Goal: Transaction & Acquisition: Purchase product/service

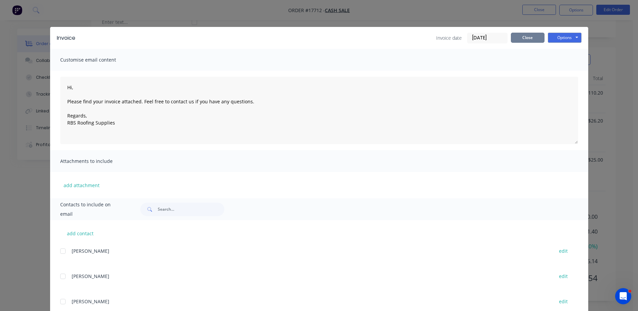
click at [521, 35] on button "Close" at bounding box center [528, 38] width 34 height 10
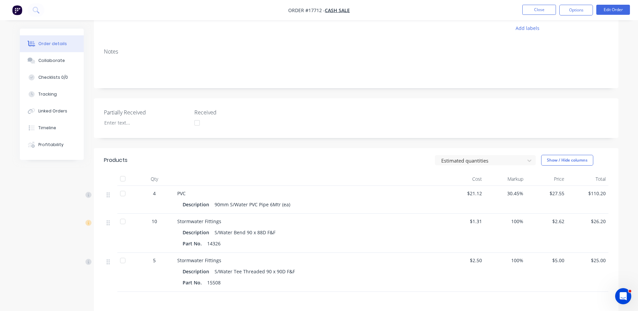
scroll to position [70, 0]
click at [548, 11] on button "Close" at bounding box center [540, 10] width 34 height 10
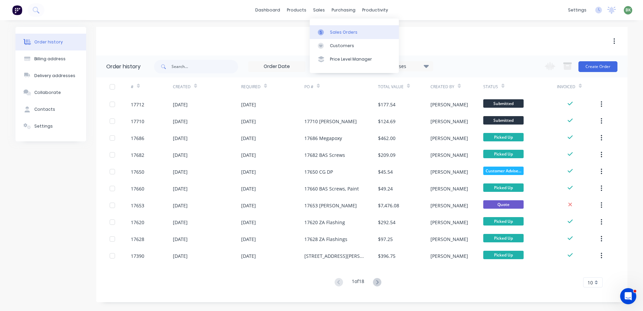
click at [339, 31] on div "Sales Orders" at bounding box center [344, 32] width 28 height 6
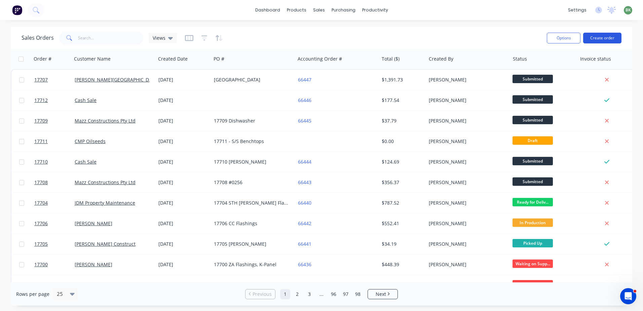
click at [604, 34] on button "Create order" at bounding box center [603, 38] width 38 height 11
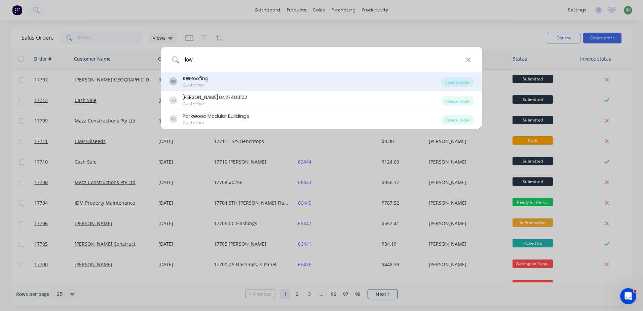
type input "kw"
click at [217, 82] on div "KR KW Roofing Customer" at bounding box center [305, 81] width 272 height 13
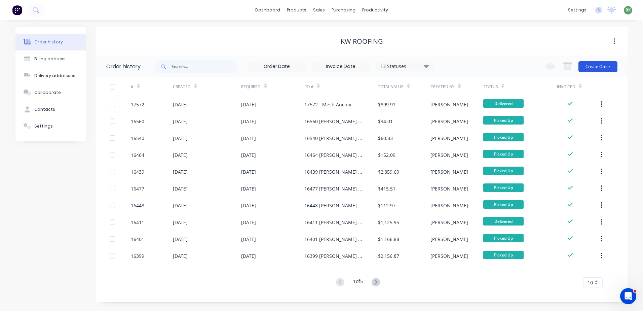
click at [589, 67] on button "Create Order" at bounding box center [598, 66] width 39 height 11
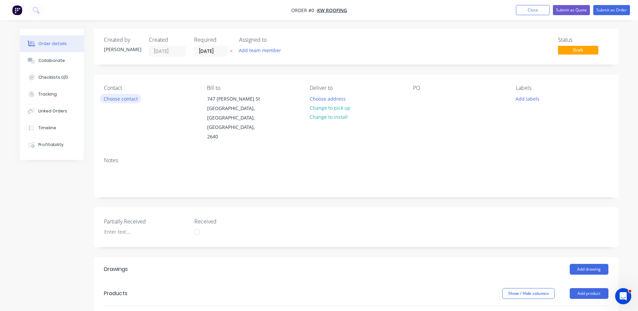
click at [127, 99] on button "Choose contact" at bounding box center [120, 98] width 41 height 9
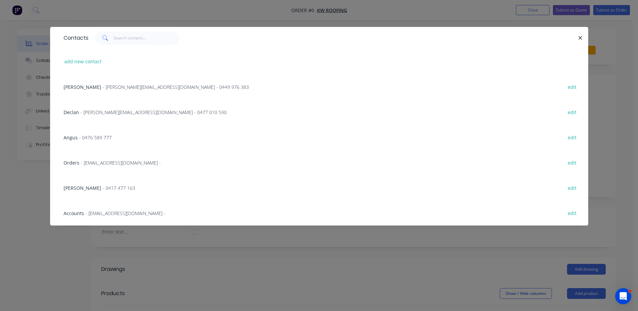
click at [95, 88] on div "[PERSON_NAME] - [PERSON_NAME][EMAIL_ADDRESS][DOMAIN_NAME] - 0449 976 383" at bounding box center [156, 86] width 185 height 7
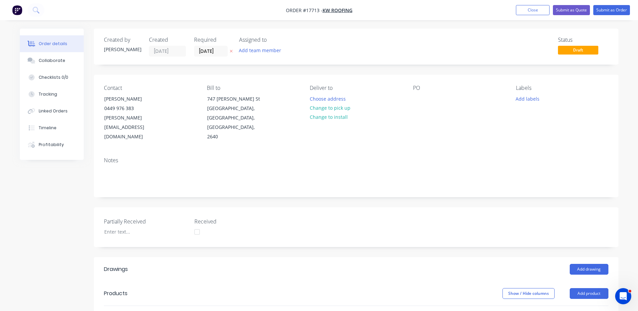
click at [427, 100] on div "PO" at bounding box center [459, 113] width 92 height 57
click at [416, 101] on div at bounding box center [418, 99] width 11 height 10
click at [172, 306] on div at bounding box center [279, 317] width 242 height 22
click at [170, 310] on input "text" at bounding box center [233, 316] width 135 height 13
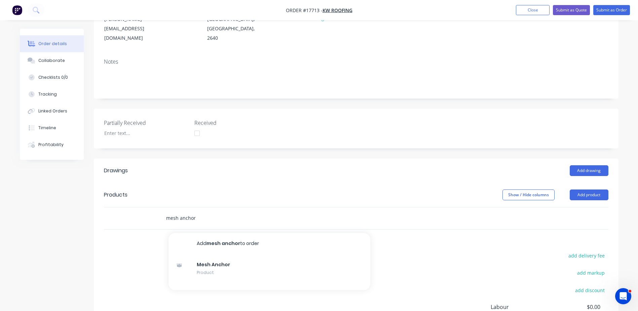
scroll to position [101, 0]
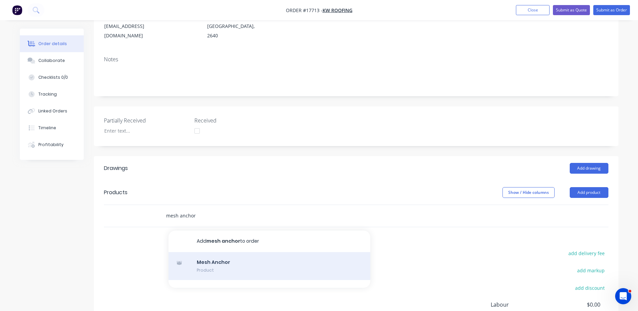
type input "mesh anchor"
click at [214, 252] on div "Mesh Anchor Product" at bounding box center [270, 266] width 202 height 28
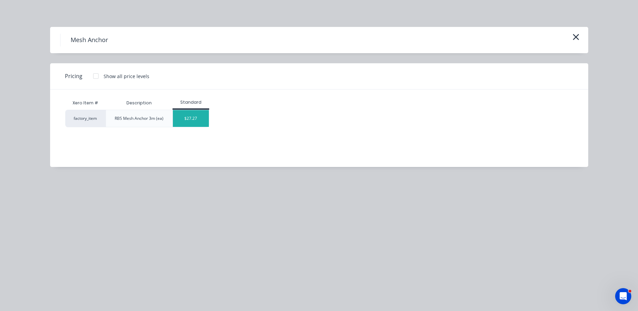
click at [194, 118] on div "$27.27" at bounding box center [191, 118] width 36 height 17
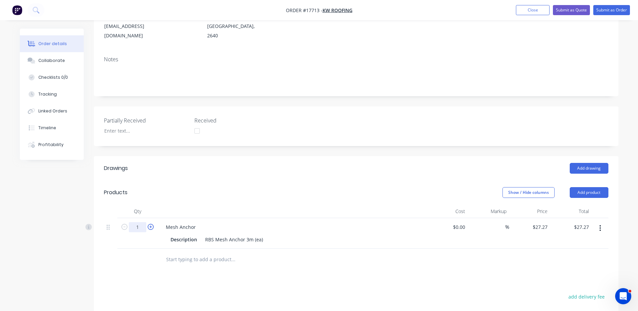
drag, startPoint x: 140, startPoint y: 208, endPoint x: 148, endPoint y: 210, distance: 8.1
click at [140, 222] on input "1" at bounding box center [138, 227] width 18 height 10
type input "10"
type input "$272.70"
click at [401, 235] on div "Description RBS Mesh Anchor 3m (ea)" at bounding box center [291, 240] width 246 height 10
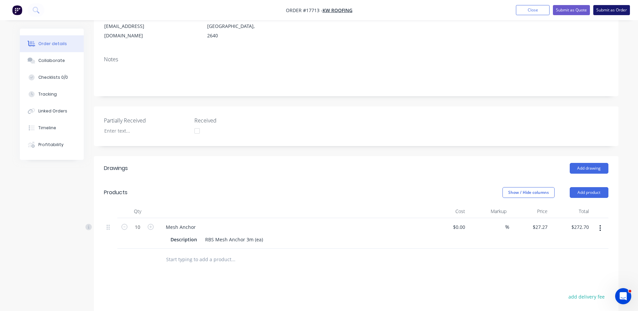
click at [614, 11] on button "Submit as Order" at bounding box center [612, 10] width 37 height 10
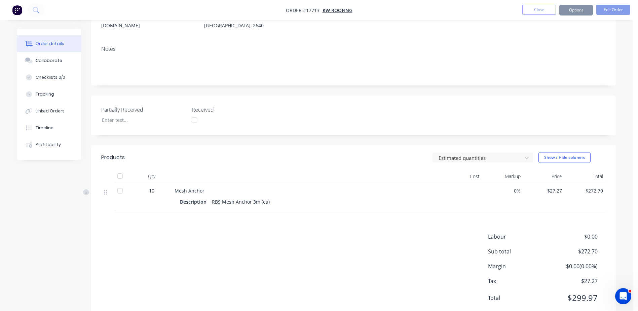
scroll to position [0, 0]
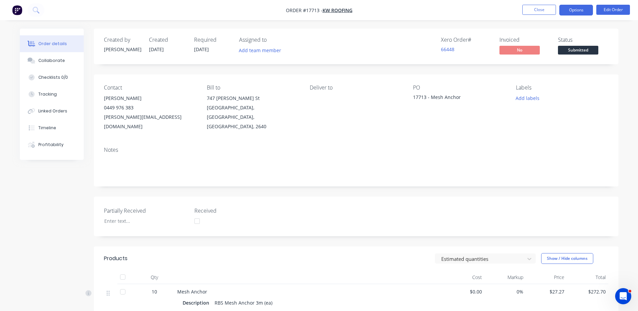
click at [578, 9] on button "Options" at bounding box center [577, 10] width 34 height 11
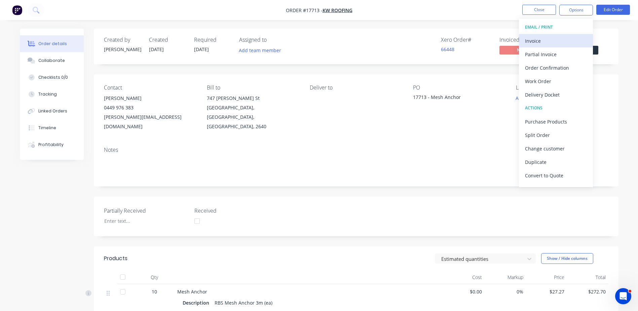
click at [536, 45] on div "Invoice" at bounding box center [556, 41] width 62 height 10
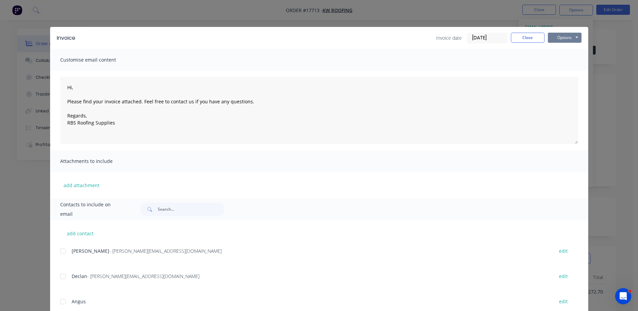
click at [556, 37] on button "Options" at bounding box center [565, 38] width 34 height 10
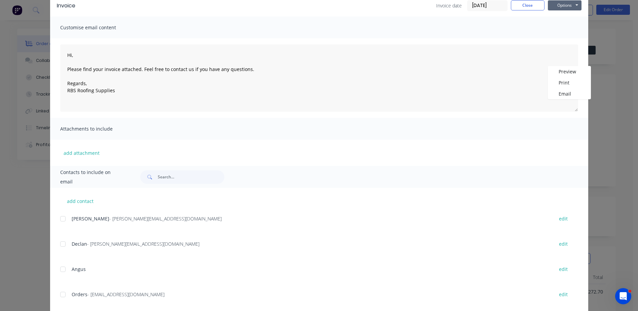
scroll to position [96, 0]
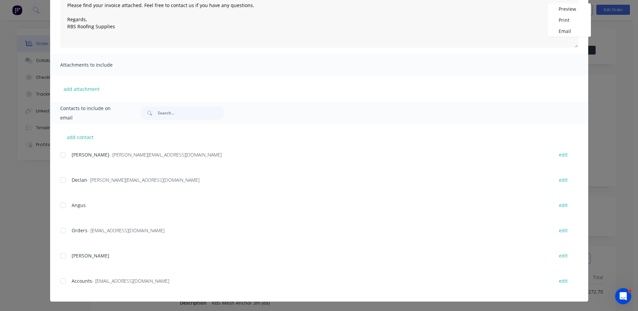
click at [57, 283] on div "add contact [PERSON_NAME] - [PERSON_NAME][EMAIL_ADDRESS][DOMAIN_NAME] edit Decl…" at bounding box center [319, 213] width 538 height 178
click at [66, 281] on div at bounding box center [62, 280] width 13 height 13
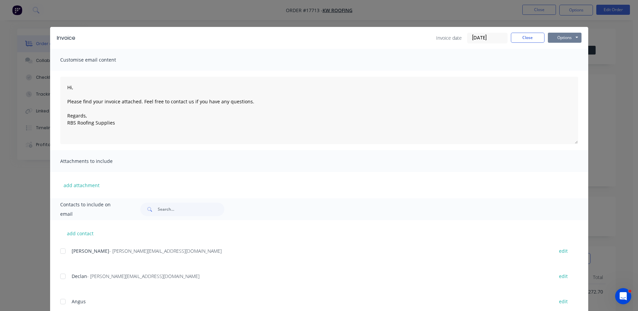
click at [565, 39] on button "Options" at bounding box center [565, 38] width 34 height 10
type textarea "Hi, Please find your invoice attached. Feel free to contact us if you have any …"
click at [600, 62] on div "Invoice Invoice date [DATE] Close Options Preview Print Email Customise email c…" at bounding box center [319, 155] width 638 height 311
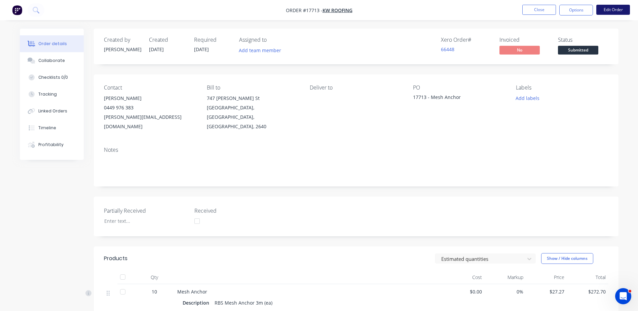
click at [625, 9] on button "Edit Order" at bounding box center [614, 10] width 34 height 10
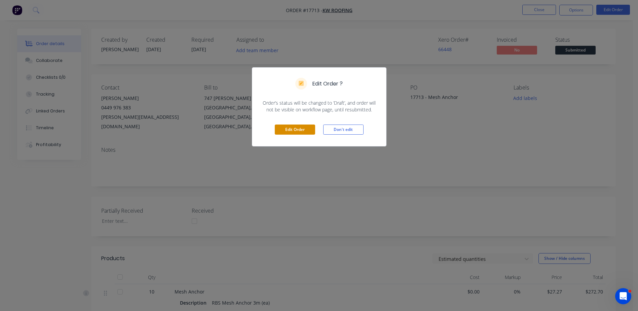
click at [285, 129] on button "Edit Order" at bounding box center [295, 130] width 40 height 10
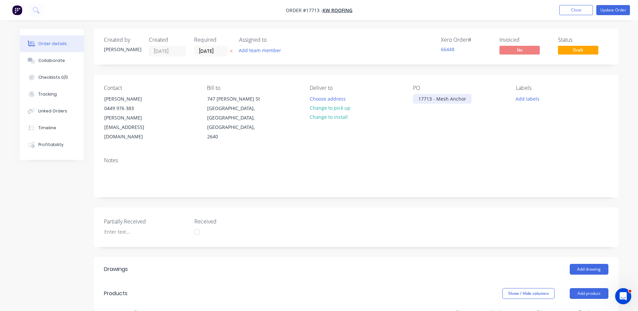
click at [466, 98] on div "17713 - Mesh Anchor" at bounding box center [442, 99] width 59 height 10
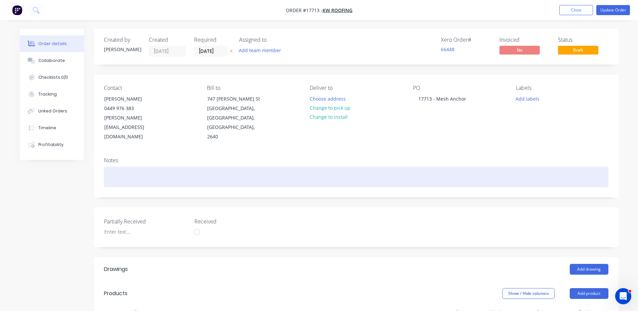
click at [520, 167] on div at bounding box center [356, 177] width 505 height 21
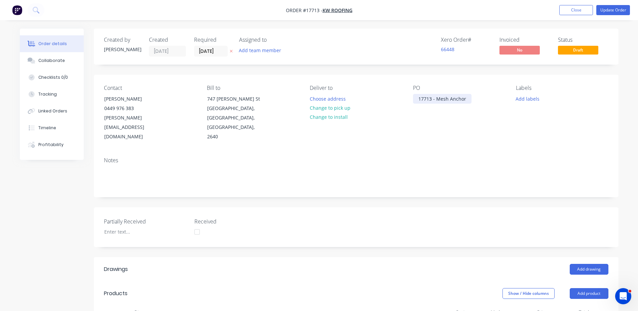
click at [468, 98] on div "17713 - Mesh Anchor" at bounding box center [442, 99] width 59 height 10
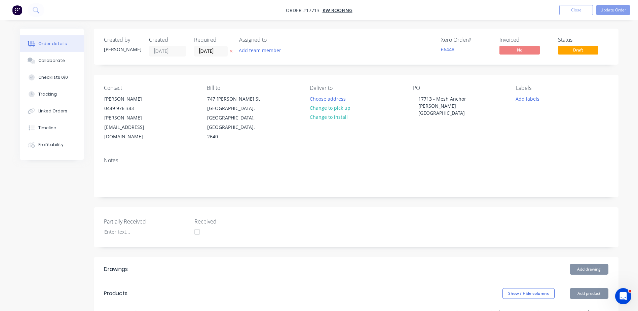
click at [453, 152] on div "Notes" at bounding box center [356, 174] width 525 height 45
click at [614, 13] on button "Update Order" at bounding box center [614, 10] width 34 height 10
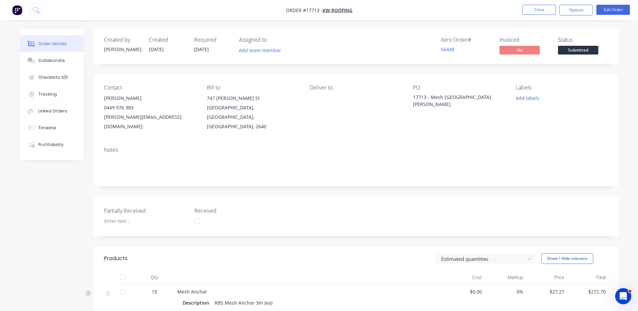
click at [583, 10] on button "Options" at bounding box center [577, 10] width 34 height 11
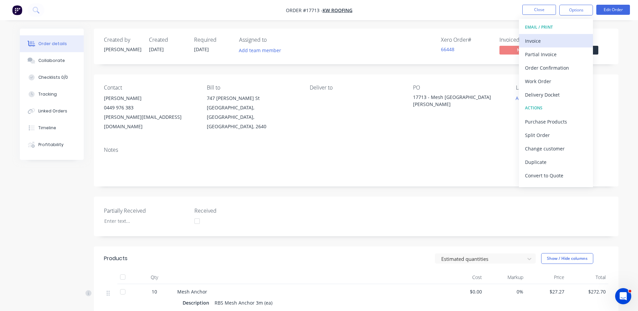
click at [554, 40] on div "Invoice" at bounding box center [556, 41] width 62 height 10
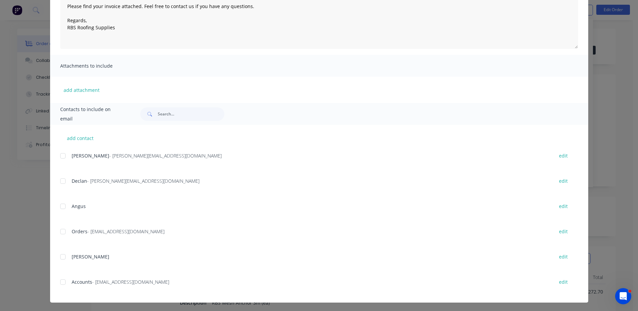
scroll to position [96, 0]
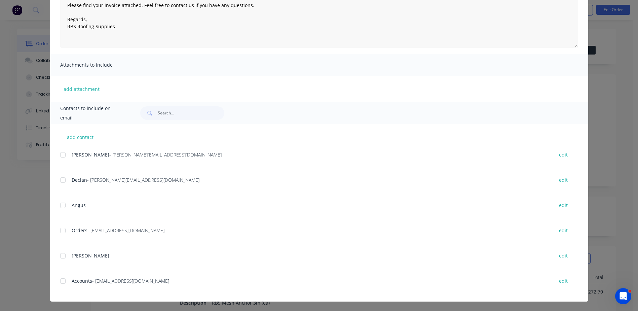
drag, startPoint x: 59, startPoint y: 283, endPoint x: 71, endPoint y: 279, distance: 12.9
click at [59, 282] on div at bounding box center [62, 280] width 13 height 13
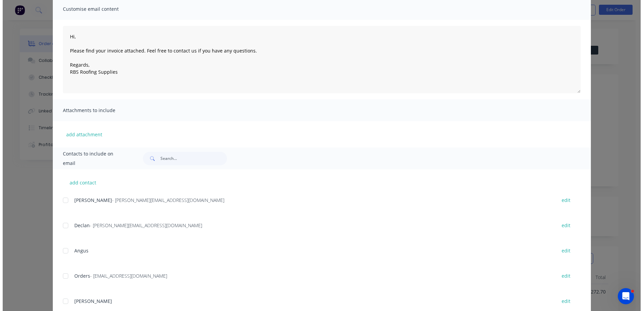
scroll to position [0, 0]
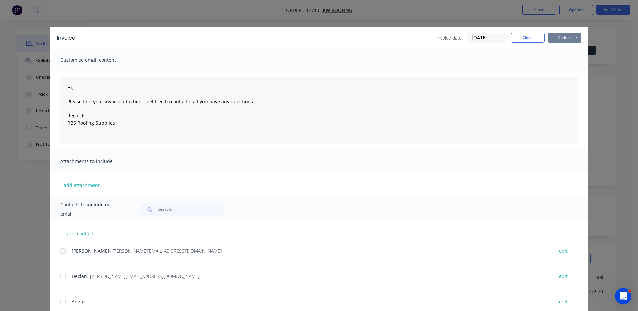
click at [573, 37] on button "Options" at bounding box center [565, 38] width 34 height 10
click at [564, 75] on button "Email" at bounding box center [569, 71] width 43 height 11
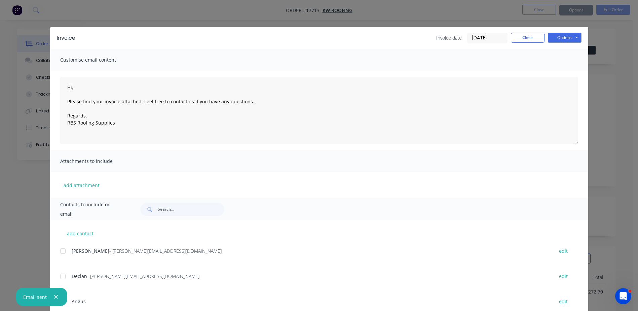
type textarea "Hi, Please find your invoice attached. Feel free to contact us if you have any …"
click at [619, 186] on div "Invoice Invoice date [DATE] Close Options Preview Print Email Customise email c…" at bounding box center [319, 155] width 638 height 311
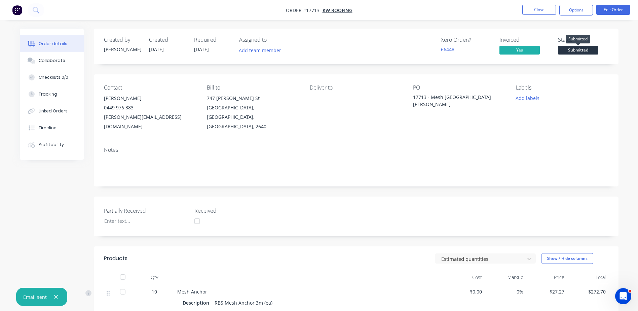
click at [588, 49] on span "Submitted" at bounding box center [578, 50] width 40 height 8
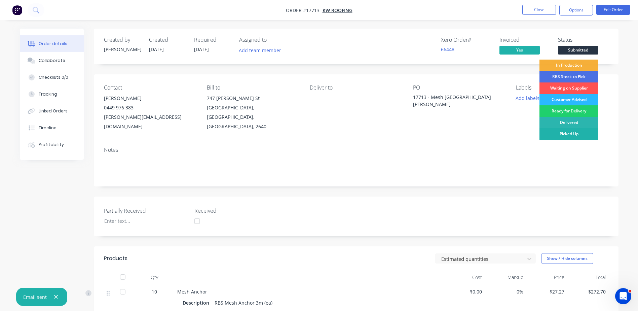
click at [568, 133] on div "Picked Up" at bounding box center [569, 133] width 59 height 11
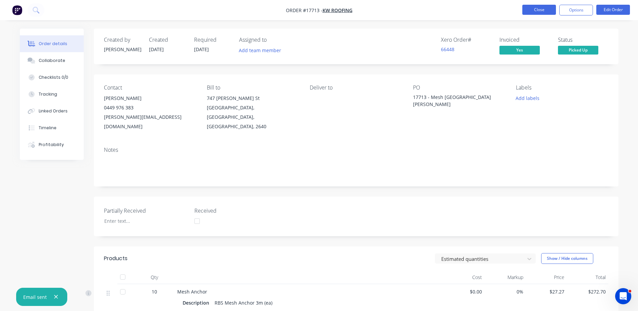
click at [542, 6] on button "Close" at bounding box center [540, 10] width 34 height 10
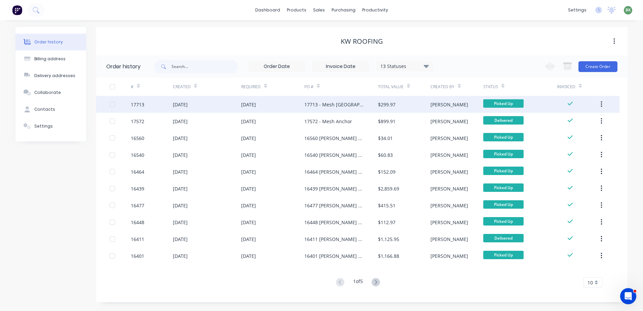
click at [198, 100] on div "[DATE]" at bounding box center [207, 104] width 68 height 17
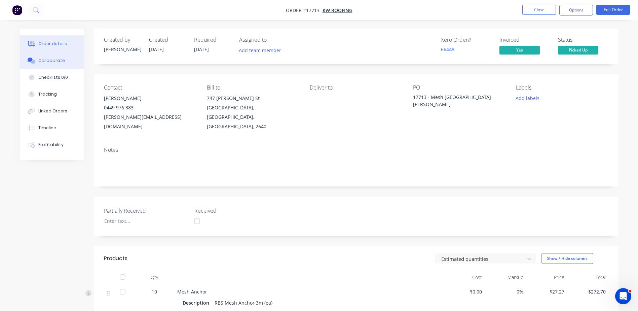
click at [45, 60] on div "Collaborate" at bounding box center [51, 61] width 27 height 6
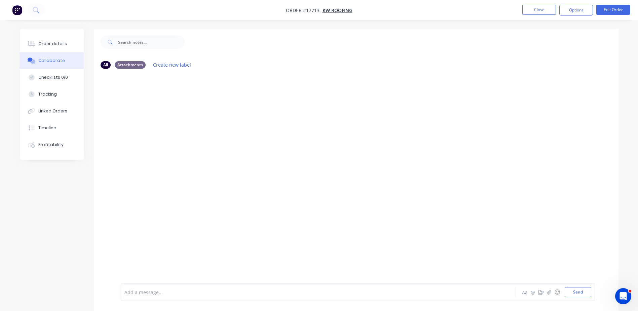
click at [154, 291] on div at bounding box center [300, 292] width 350 height 7
click at [547, 8] on button "Close" at bounding box center [540, 10] width 34 height 10
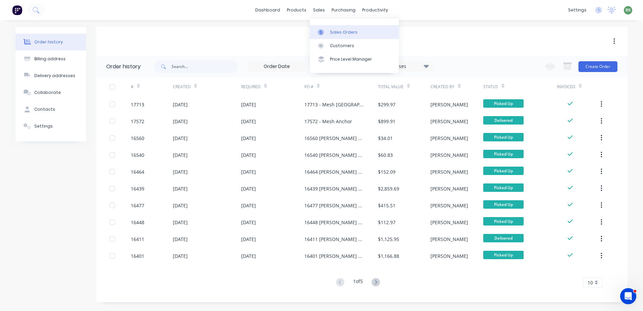
click at [344, 36] on link "Sales Orders" at bounding box center [354, 31] width 89 height 13
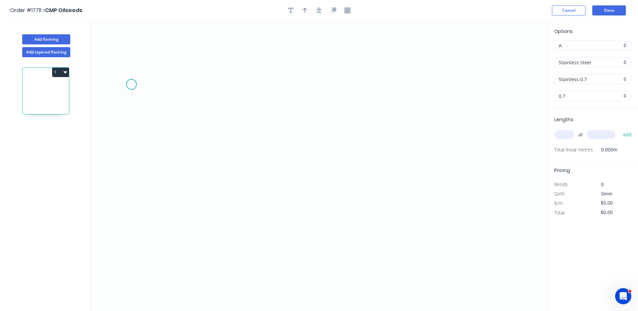
click at [131, 84] on icon "0" at bounding box center [319, 166] width 457 height 290
click at [135, 189] on icon "0" at bounding box center [319, 166] width 457 height 290
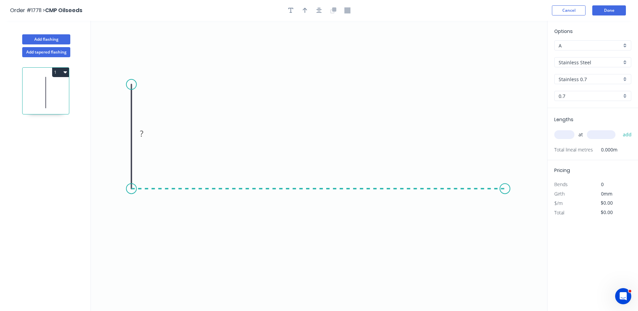
click at [505, 186] on icon "0 ?" at bounding box center [319, 166] width 457 height 290
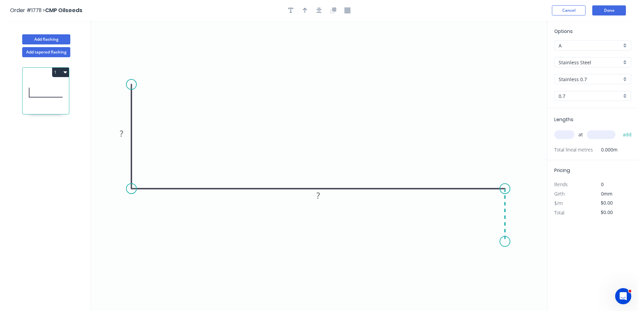
click at [508, 242] on icon "0 ? ?" at bounding box center [319, 166] width 457 height 290
click at [489, 241] on icon at bounding box center [497, 241] width 16 height 0
click at [496, 241] on icon at bounding box center [496, 241] width 16 height 0
click at [487, 239] on circle at bounding box center [487, 238] width 10 height 10
click at [130, 94] on icon "0 ? ? ? ? ? º ? º ? º" at bounding box center [319, 166] width 457 height 290
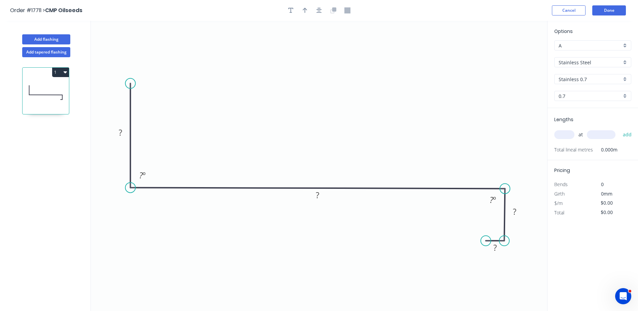
click at [486, 241] on circle at bounding box center [486, 241] width 10 height 10
drag, startPoint x: 495, startPoint y: 241, endPoint x: 498, endPoint y: 249, distance: 9.3
click at [498, 250] on icon at bounding box center [498, 250] width 19 height 0
drag, startPoint x: 129, startPoint y: 77, endPoint x: 134, endPoint y: 58, distance: 19.2
click at [135, 51] on icon "0 ? ? ? ? ? º ? º ? º" at bounding box center [319, 166] width 457 height 290
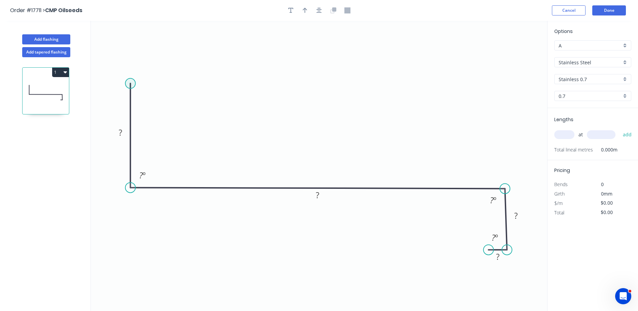
click at [134, 80] on circle at bounding box center [131, 83] width 10 height 10
drag, startPoint x: 131, startPoint y: 82, endPoint x: 128, endPoint y: 48, distance: 34.8
click at [128, 48] on circle at bounding box center [131, 48] width 10 height 10
click at [120, 113] on tspan "?" at bounding box center [120, 114] width 3 height 11
click at [489, 199] on rect at bounding box center [493, 200] width 13 height 9
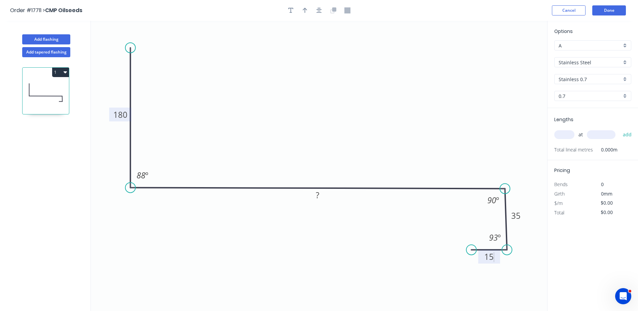
drag, startPoint x: 489, startPoint y: 252, endPoint x: 472, endPoint y: 249, distance: 17.1
click at [472, 249] on circle at bounding box center [471, 250] width 10 height 10
click at [319, 195] on tspan "?" at bounding box center [317, 194] width 3 height 11
click at [393, 254] on icon "0 180 700 35 15 88 º 90 º 93 º" at bounding box center [319, 166] width 457 height 290
type input "$115.79"
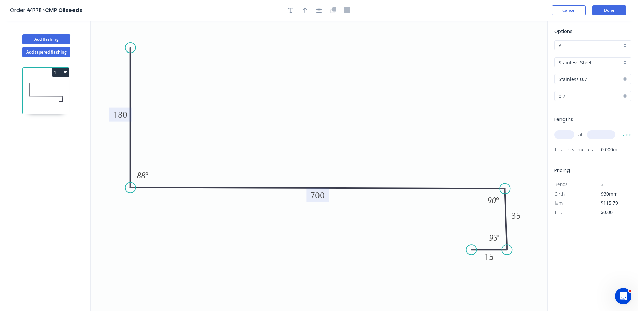
click at [570, 134] on input "text" at bounding box center [565, 134] width 20 height 9
type input "1"
type input "1900"
click at [620, 129] on button "add" at bounding box center [628, 134] width 16 height 11
type input "$220.00"
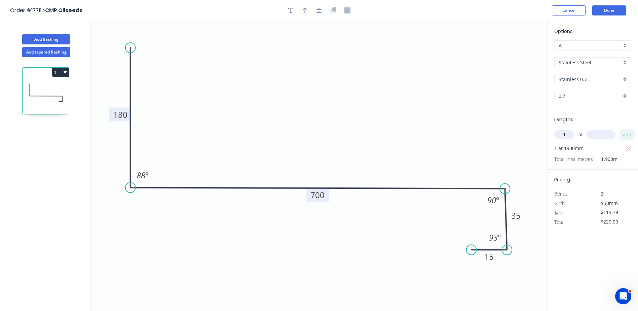
type input "1"
type input "4770"
click at [620, 129] on button "add" at bounding box center [628, 134] width 16 height 11
type input "$772.32"
type input "1"
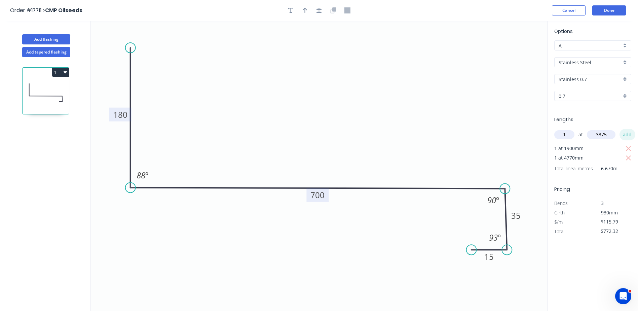
type input "3375"
click at [620, 129] on button "add" at bounding box center [628, 134] width 16 height 11
type input "$1,163.11"
type input "1"
type input "2"
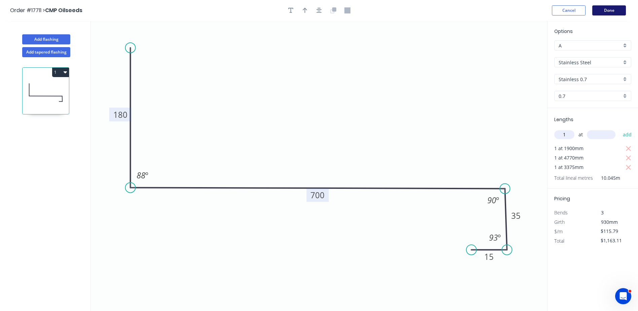
click at [610, 12] on button "Done" at bounding box center [610, 10] width 34 height 10
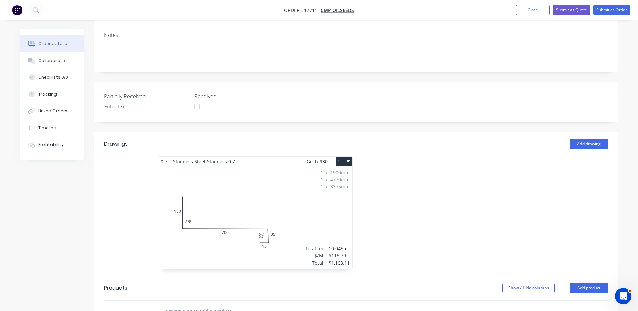
click at [250, 170] on div "1 at 1900mm 1 at 4770mm 1 at 3375mm Total lm $/M Total 10.045m $115.79 $1,163.11" at bounding box center [255, 217] width 195 height 103
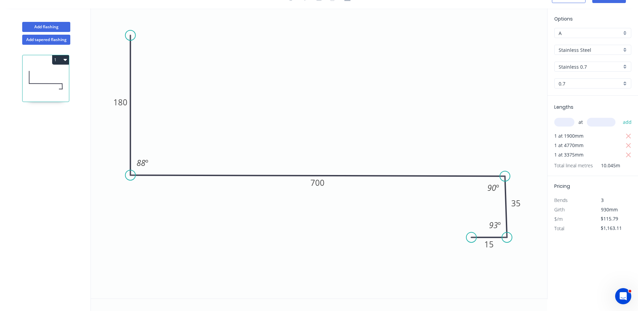
scroll to position [12, 0]
click at [65, 60] on icon "button" at bounding box center [65, 60] width 3 height 2
click at [31, 78] on div "Duplicate" at bounding box center [37, 77] width 52 height 10
type input "$0.00"
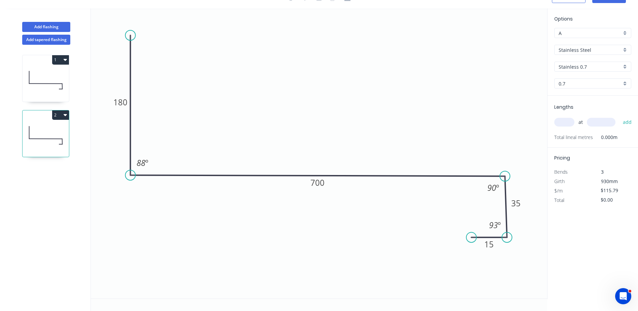
click at [558, 127] on div "at add" at bounding box center [594, 121] width 78 height 11
type input "1"
type input "4830"
click at [620, 116] on button "add" at bounding box center [628, 121] width 16 height 11
type input "$559.27"
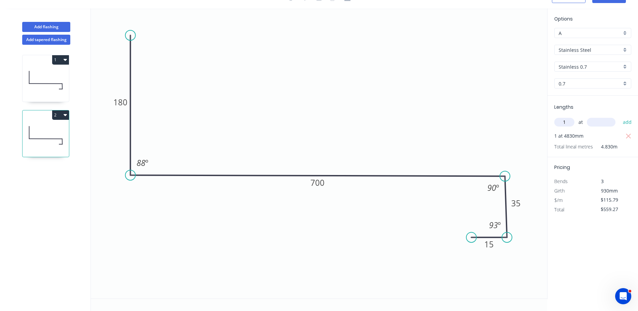
type input "1"
type input "2720"
click at [620, 116] on button "add" at bounding box center [628, 121] width 16 height 11
type input "$874.21"
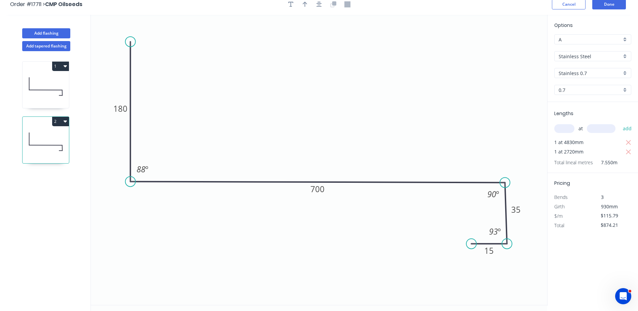
scroll to position [0, 0]
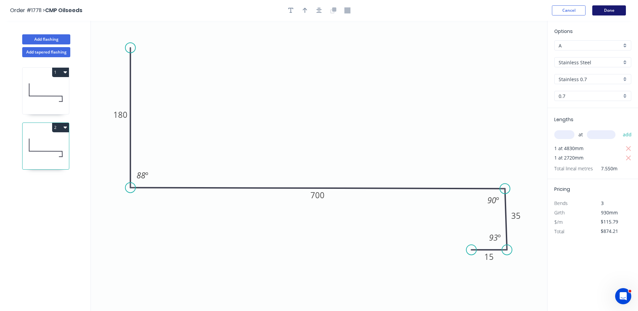
click at [608, 9] on button "Done" at bounding box center [610, 10] width 34 height 10
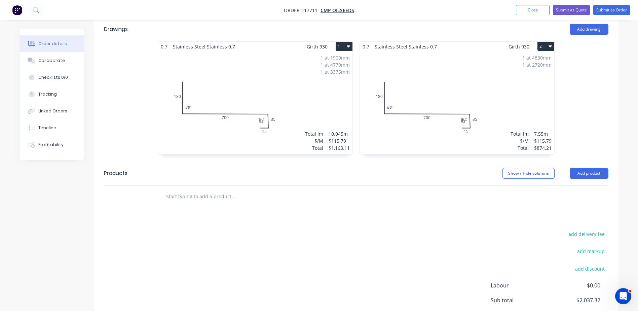
scroll to position [165, 0]
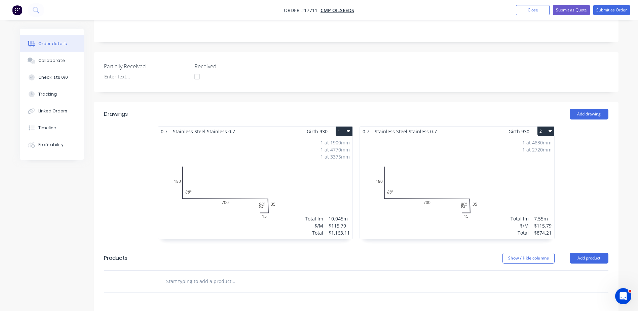
click at [273, 185] on div "1 at 1900mm 1 at 4770mm 1 at 3375mm Total lm $/M Total 10.045m $115.79 $1,163.11" at bounding box center [255, 187] width 195 height 103
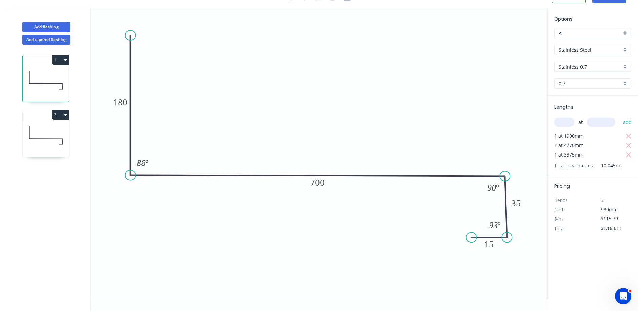
scroll to position [12, 0]
drag, startPoint x: 502, startPoint y: 230, endPoint x: 525, endPoint y: 260, distance: 38.4
click at [525, 260] on rect at bounding box center [518, 257] width 22 height 14
drag, startPoint x: 501, startPoint y: 190, endPoint x: 527, endPoint y: 158, distance: 41.4
click at [527, 158] on rect at bounding box center [520, 155] width 22 height 14
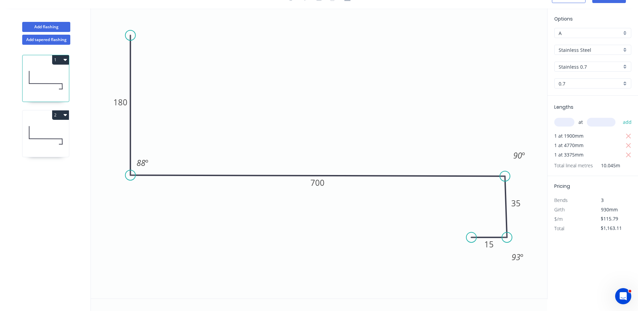
scroll to position [0, 0]
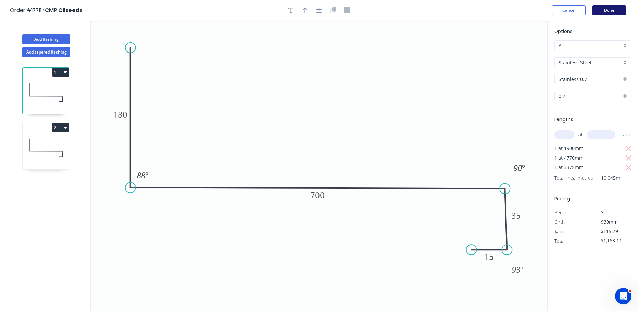
click at [610, 11] on button "Done" at bounding box center [610, 10] width 34 height 10
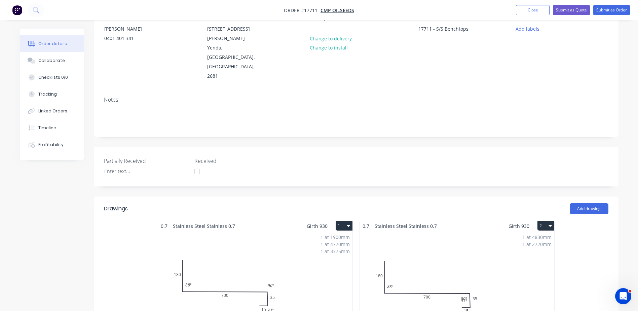
scroll to position [236, 0]
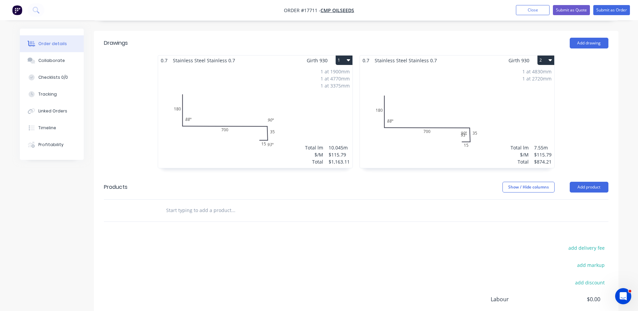
click at [452, 93] on div "1 at 4830mm 1 at 2720mm Total lm $/M Total 7.55m $115.79 $874.21" at bounding box center [457, 116] width 195 height 103
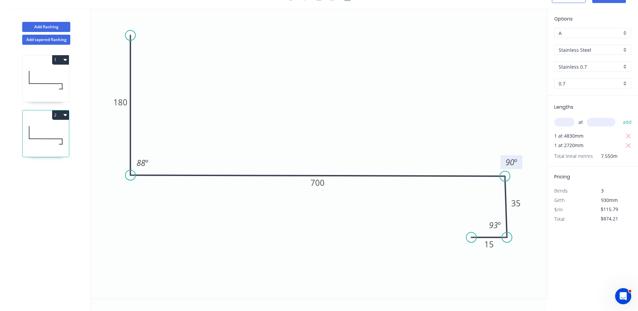
drag, startPoint x: 501, startPoint y: 187, endPoint x: 519, endPoint y: 165, distance: 28.4
click at [519, 165] on rect at bounding box center [512, 162] width 22 height 14
drag, startPoint x: 503, startPoint y: 226, endPoint x: 527, endPoint y: 254, distance: 37.5
click at [527, 254] on rect at bounding box center [520, 253] width 22 height 14
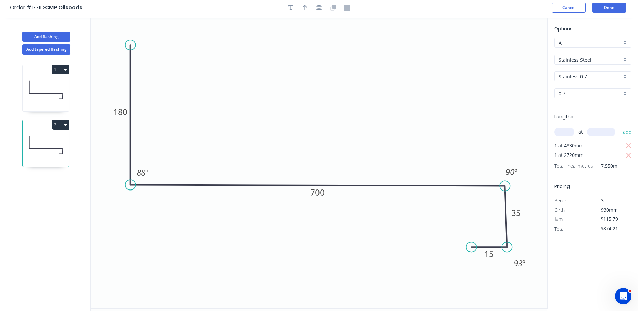
scroll to position [0, 0]
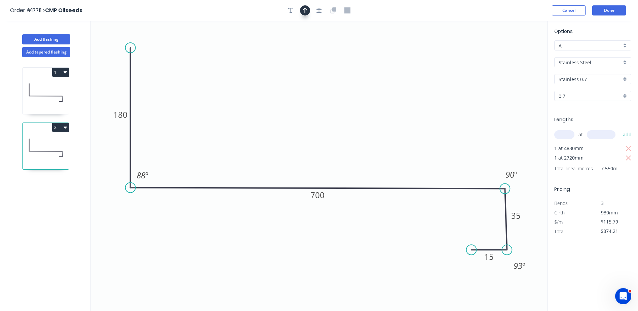
click at [304, 11] on icon "button" at bounding box center [305, 10] width 5 height 6
drag, startPoint x: 513, startPoint y: 54, endPoint x: 354, endPoint y: 101, distance: 165.6
click at [354, 101] on icon at bounding box center [352, 93] width 6 height 22
click at [49, 87] on icon at bounding box center [46, 92] width 46 height 43
type input "$1,163.11"
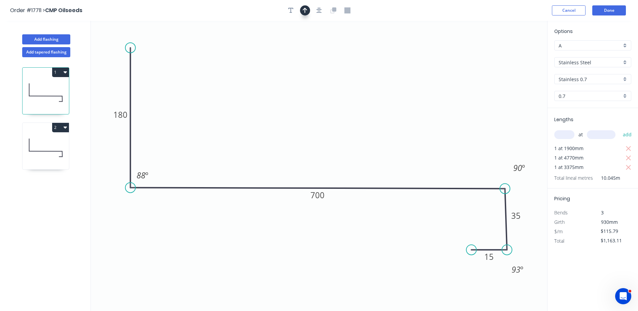
click at [303, 9] on icon "button" at bounding box center [305, 10] width 5 height 6
drag, startPoint x: 513, startPoint y: 52, endPoint x: 395, endPoint y: 89, distance: 124.1
click at [395, 89] on icon "0 180 700 35 15 88 º 90 º 93 º" at bounding box center [319, 166] width 457 height 290
drag, startPoint x: 514, startPoint y: 54, endPoint x: 412, endPoint y: 75, distance: 104.7
click at [412, 75] on icon at bounding box center [412, 67] width 6 height 22
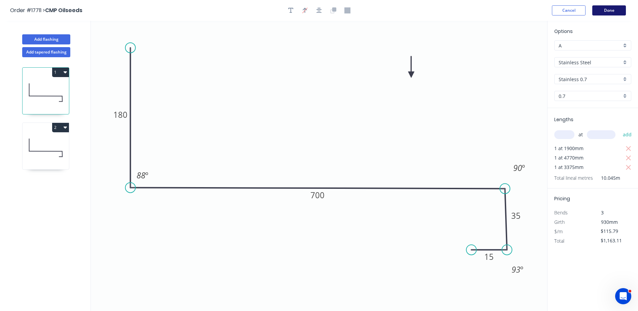
click at [609, 10] on button "Done" at bounding box center [610, 10] width 34 height 10
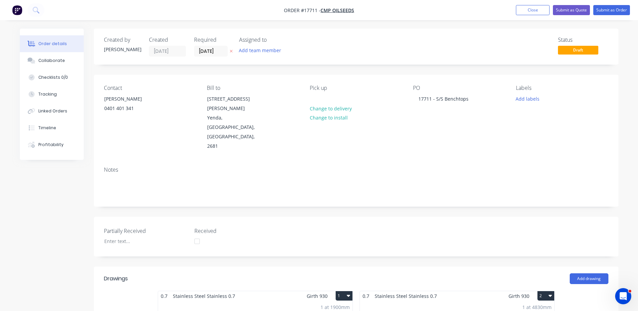
click at [256, 270] on header "Drawings Add drawing" at bounding box center [356, 279] width 525 height 24
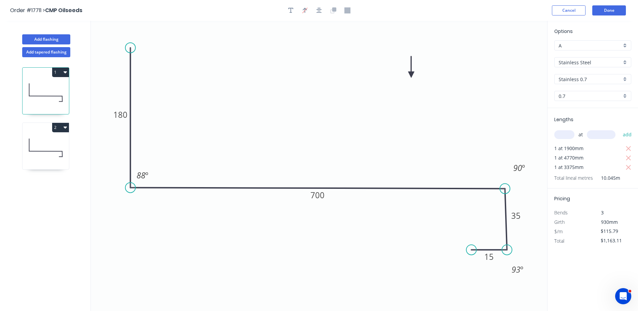
click at [65, 74] on icon "button" at bounding box center [65, 71] width 3 height 5
click at [31, 91] on div "Duplicate" at bounding box center [37, 89] width 52 height 10
type input "$0.00"
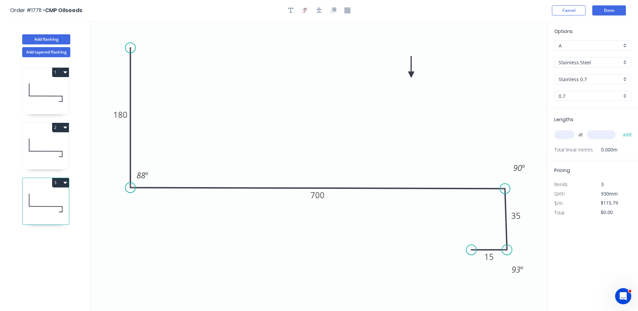
click at [64, 73] on icon "button" at bounding box center [65, 71] width 3 height 5
click at [43, 90] on div "Duplicate" at bounding box center [37, 89] width 52 height 10
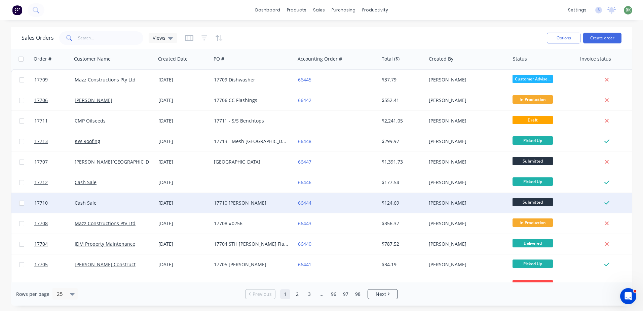
click at [543, 203] on span "Submitted" at bounding box center [533, 202] width 40 height 8
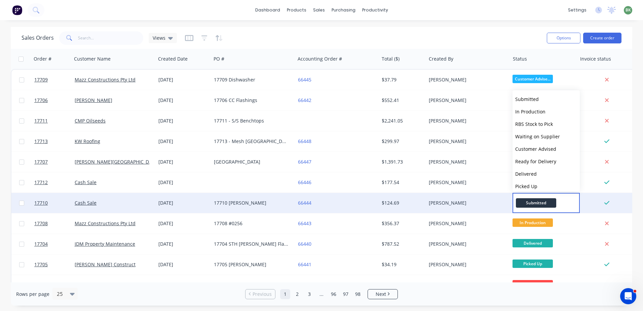
click at [535, 204] on span "Submitted" at bounding box center [536, 202] width 40 height 9
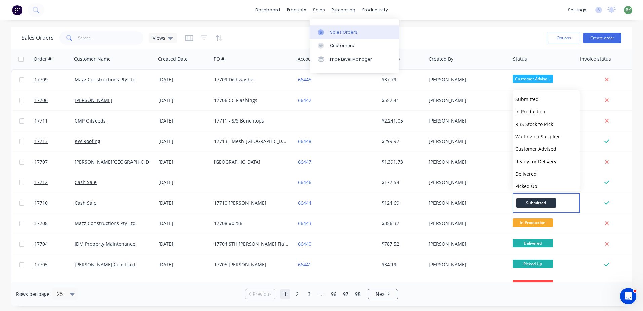
click at [341, 32] on div "Sales Orders" at bounding box center [344, 32] width 28 height 6
click at [343, 33] on div "Sales Orders" at bounding box center [344, 32] width 28 height 6
click at [339, 48] on div "Customers" at bounding box center [342, 46] width 24 height 6
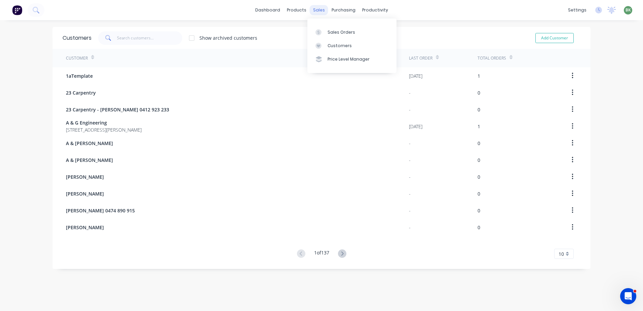
click at [317, 13] on div "sales" at bounding box center [319, 10] width 19 height 10
click at [338, 34] on div "Sales Orders" at bounding box center [342, 32] width 28 height 6
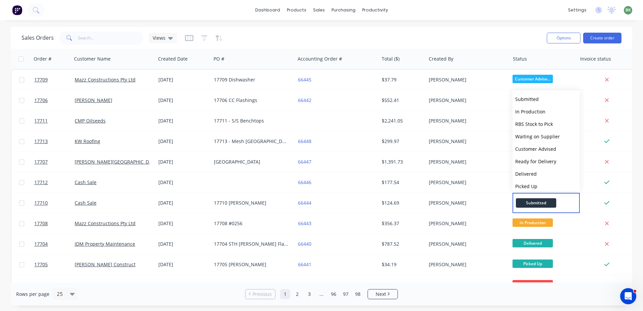
click at [495, 41] on div "Sales Orders Views" at bounding box center [282, 38] width 520 height 16
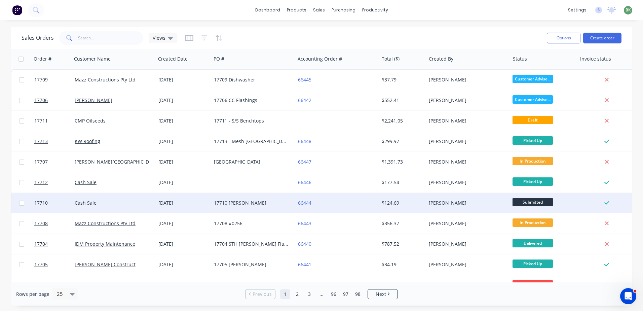
click at [462, 208] on div "[PERSON_NAME]" at bounding box center [468, 203] width 84 height 20
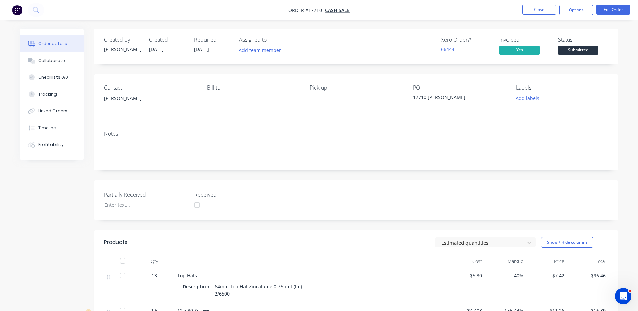
click at [584, 49] on span "Submitted" at bounding box center [578, 50] width 40 height 8
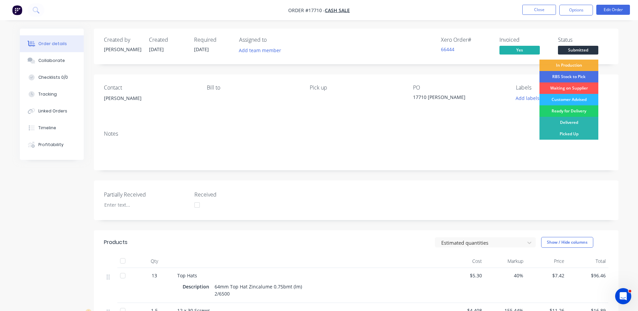
click at [575, 136] on div "Picked Up" at bounding box center [569, 133] width 59 height 11
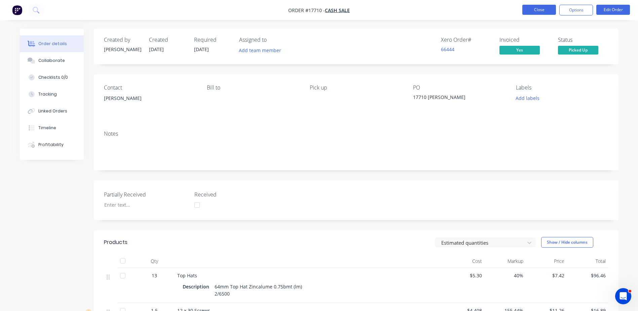
click at [539, 10] on button "Close" at bounding box center [540, 10] width 34 height 10
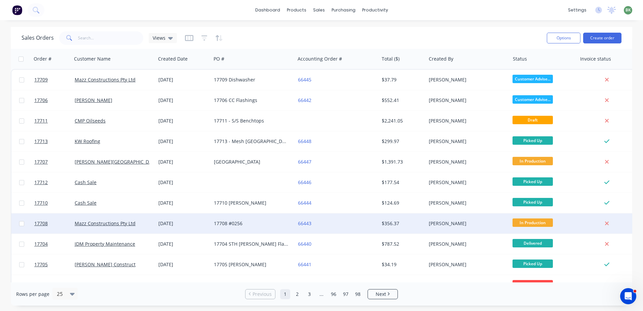
click at [343, 225] on div "66443" at bounding box center [335, 223] width 75 height 7
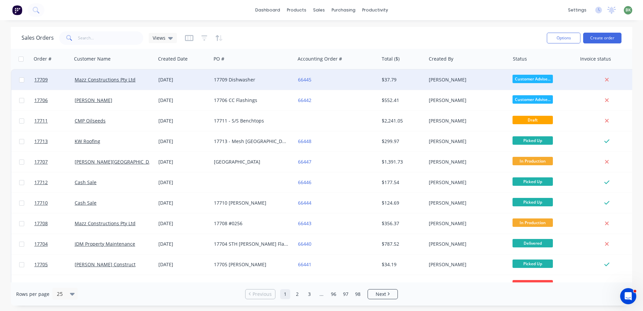
click at [244, 82] on div "17709 Dishwasher" at bounding box center [251, 79] width 75 height 7
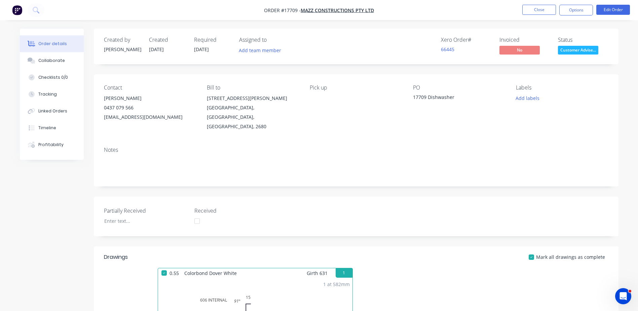
click at [576, 54] on span "Customer Advise..." at bounding box center [578, 50] width 40 height 8
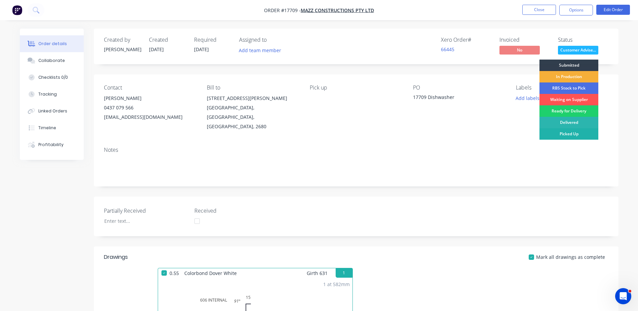
click at [571, 137] on div "Picked Up" at bounding box center [569, 133] width 59 height 11
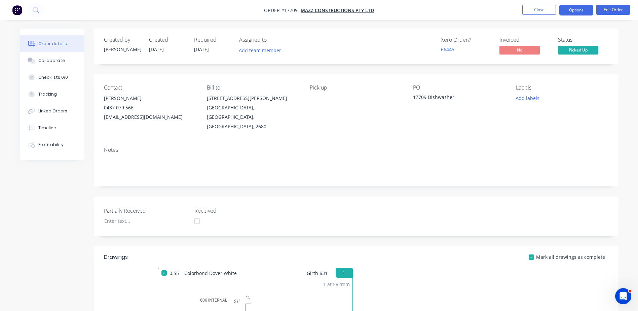
click at [574, 11] on button "Options" at bounding box center [577, 10] width 34 height 11
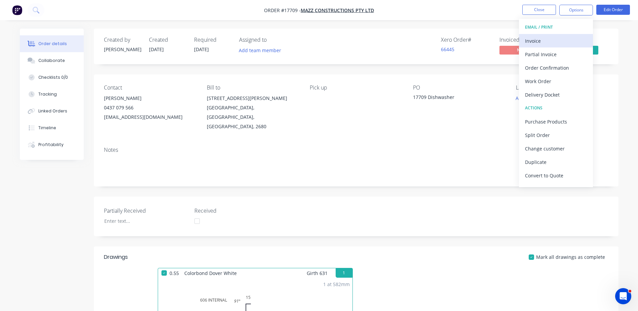
click at [559, 39] on div "Invoice" at bounding box center [556, 41] width 62 height 10
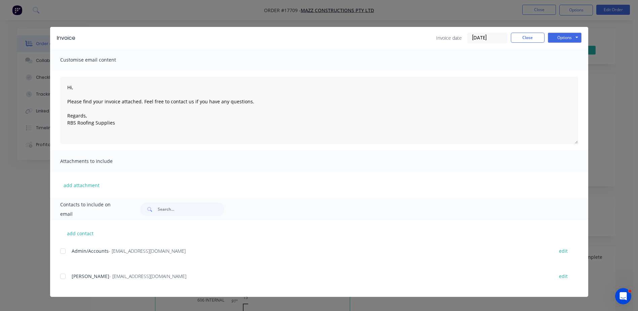
drag, startPoint x: 61, startPoint y: 277, endPoint x: 89, endPoint y: 272, distance: 28.1
click at [62, 277] on div at bounding box center [62, 276] width 13 height 13
click at [61, 252] on div at bounding box center [62, 250] width 13 height 13
drag, startPoint x: 59, startPoint y: 275, endPoint x: 72, endPoint y: 274, distance: 12.5
click at [60, 275] on div "add contact Admin/Accounts - admin@mazzcon.com edit Damon Mazzarolo - damonmazz…" at bounding box center [319, 258] width 538 height 77
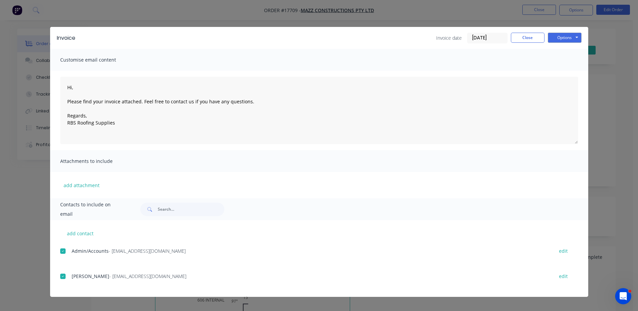
click at [61, 278] on div at bounding box center [62, 276] width 13 height 13
click at [570, 44] on div "Invoice Invoice date 02/10/25 Close Options Preview Print Email" at bounding box center [319, 38] width 538 height 22
drag, startPoint x: 568, startPoint y: 37, endPoint x: 567, endPoint y: 40, distance: 3.5
click at [568, 38] on button "Options" at bounding box center [565, 38] width 34 height 10
click at [567, 71] on button "Email" at bounding box center [569, 71] width 43 height 11
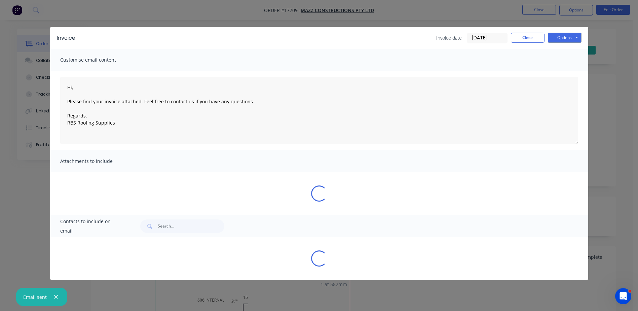
type textarea "Hi, Please find your invoice attached. Feel free to contact us if you have any …"
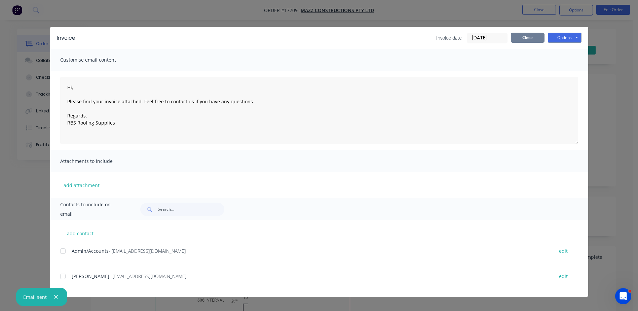
click at [539, 38] on button "Close" at bounding box center [528, 38] width 34 height 10
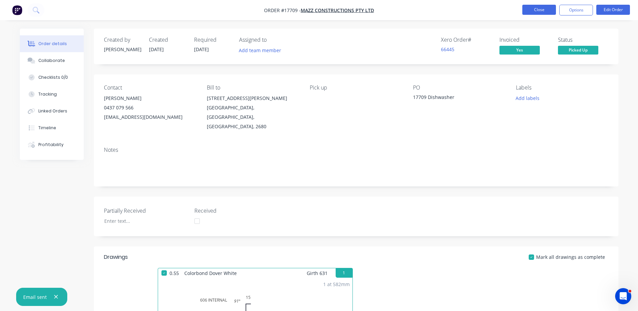
click at [543, 10] on button "Close" at bounding box center [540, 10] width 34 height 10
